Goal: Information Seeking & Learning: Find specific fact

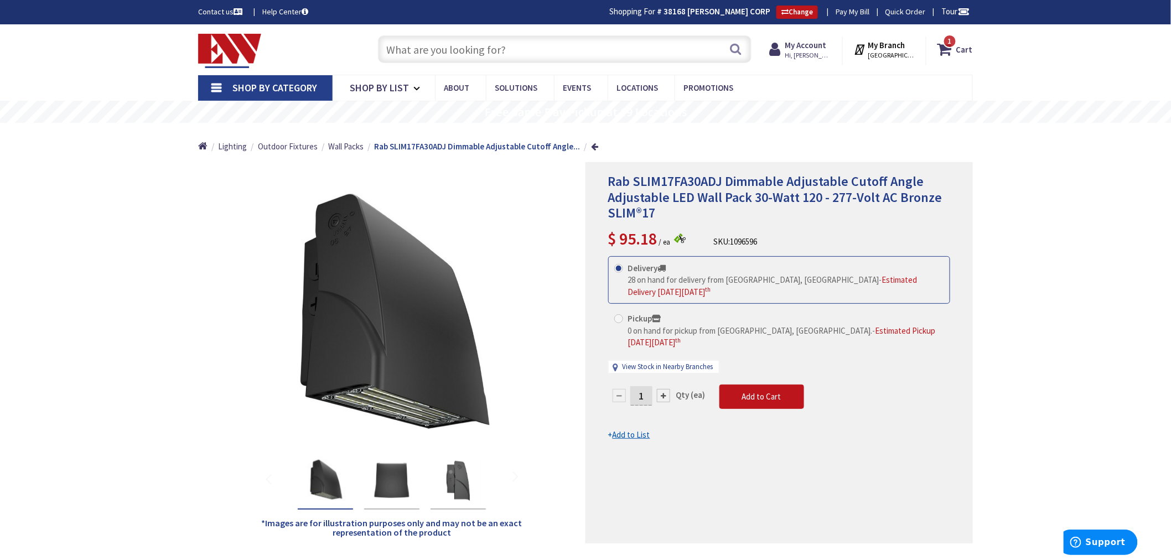
click at [414, 49] on input "text" at bounding box center [565, 49] width 374 height 28
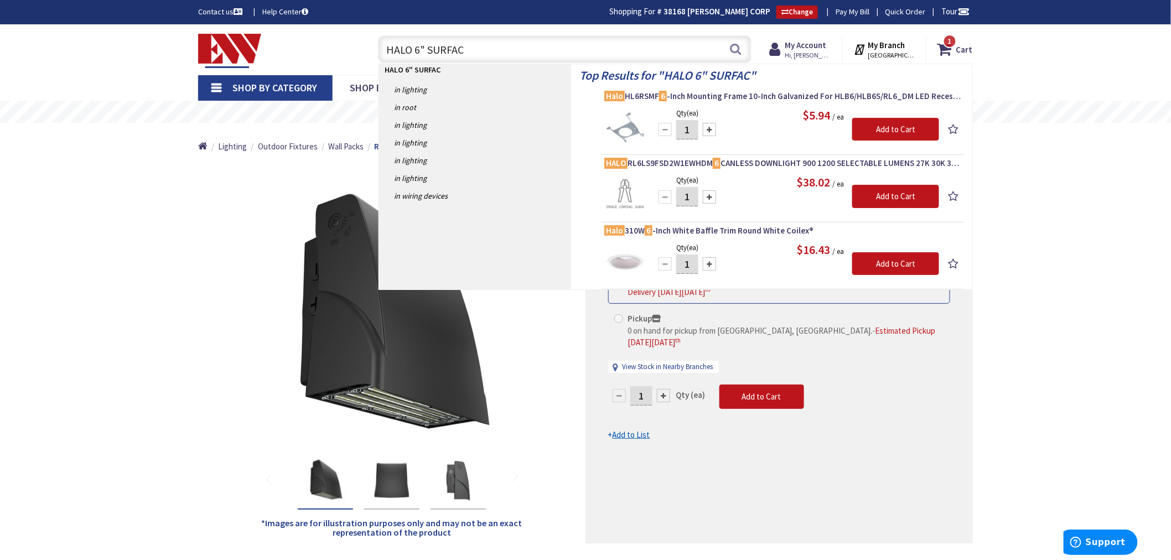
type input "HALO 6" SURFACE"
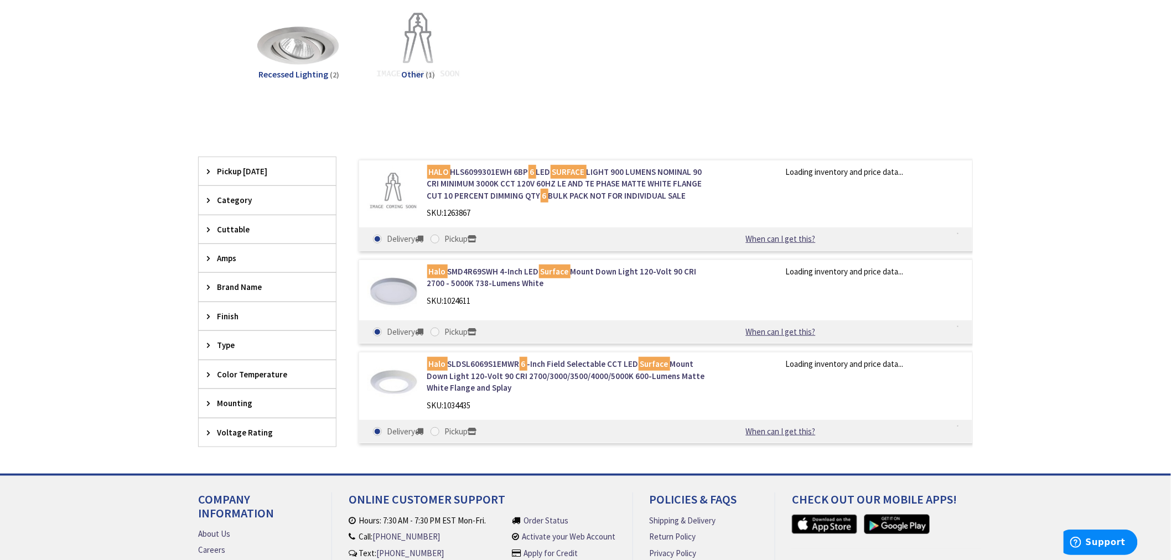
scroll to position [184, 0]
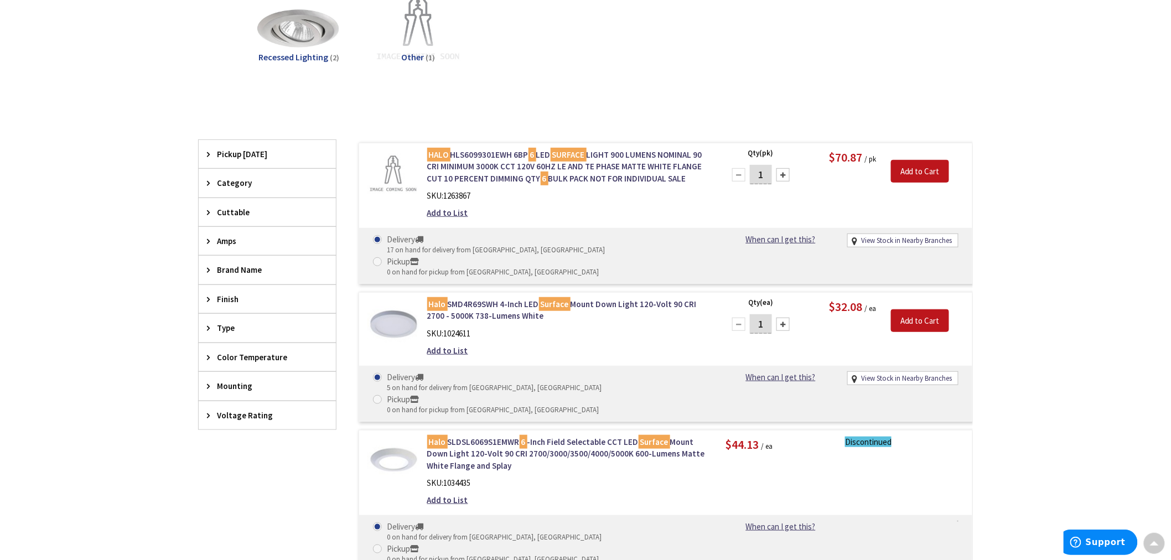
type input "[GEOGRAPHIC_DATA], [GEOGRAPHIC_DATA]"
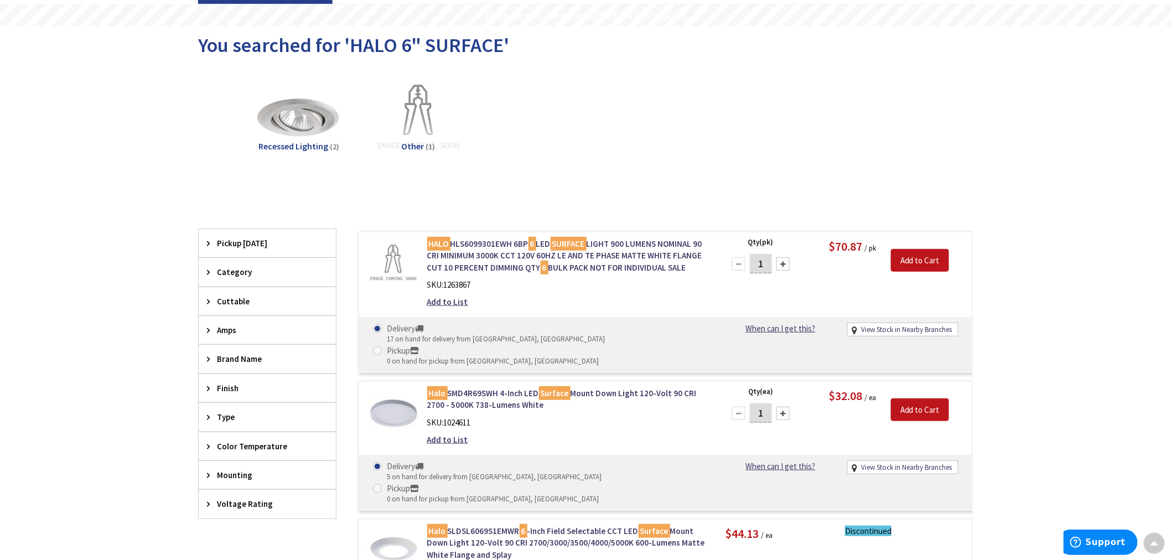
scroll to position [0, 0]
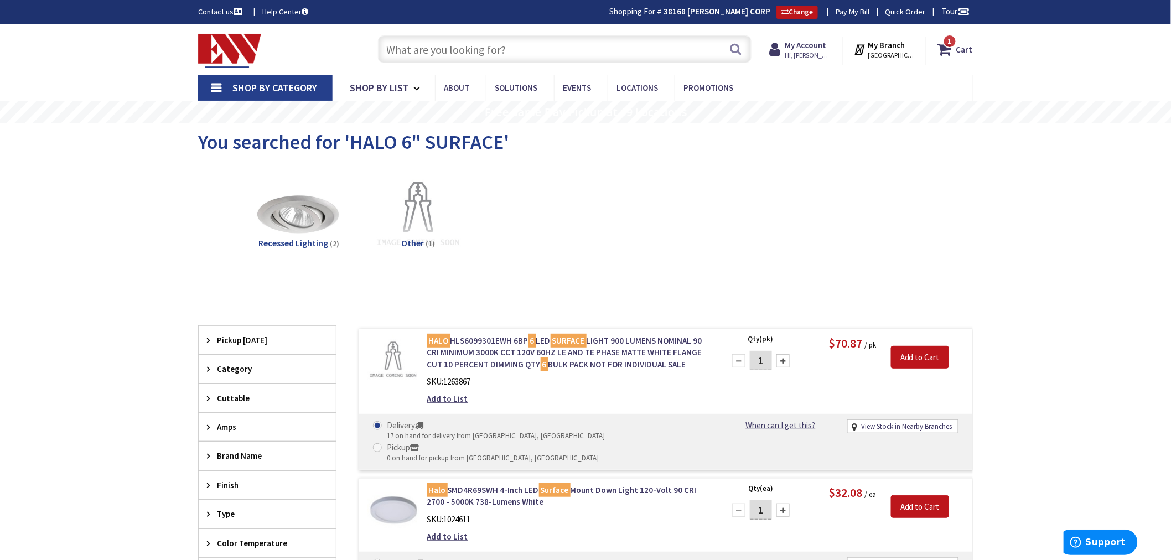
click at [397, 51] on input "text" at bounding box center [565, 49] width 374 height 28
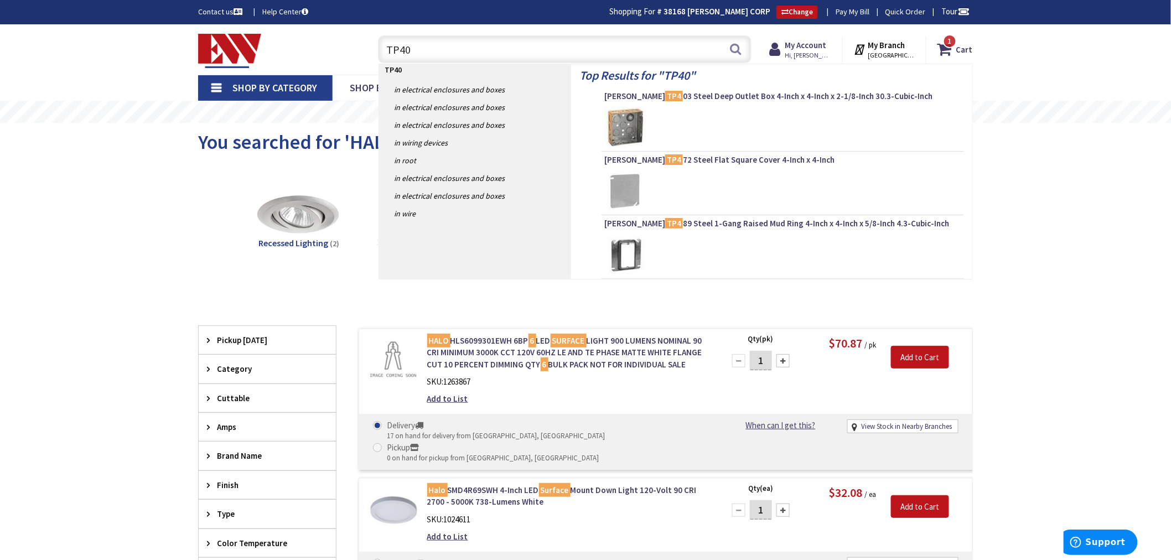
type input "TP403"
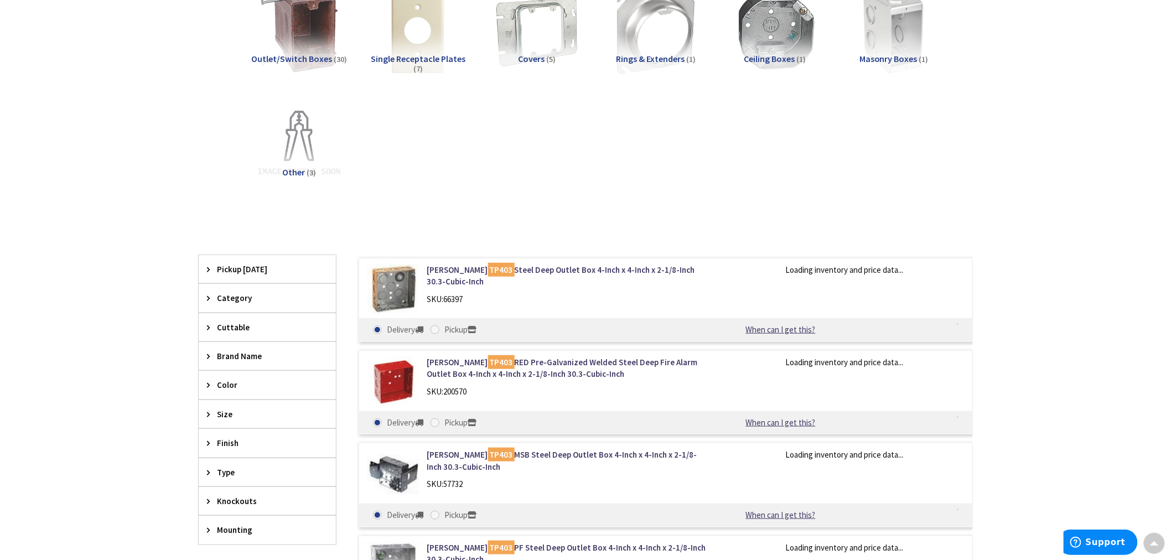
scroll to position [186, 0]
